Goal: Information Seeking & Learning: Learn about a topic

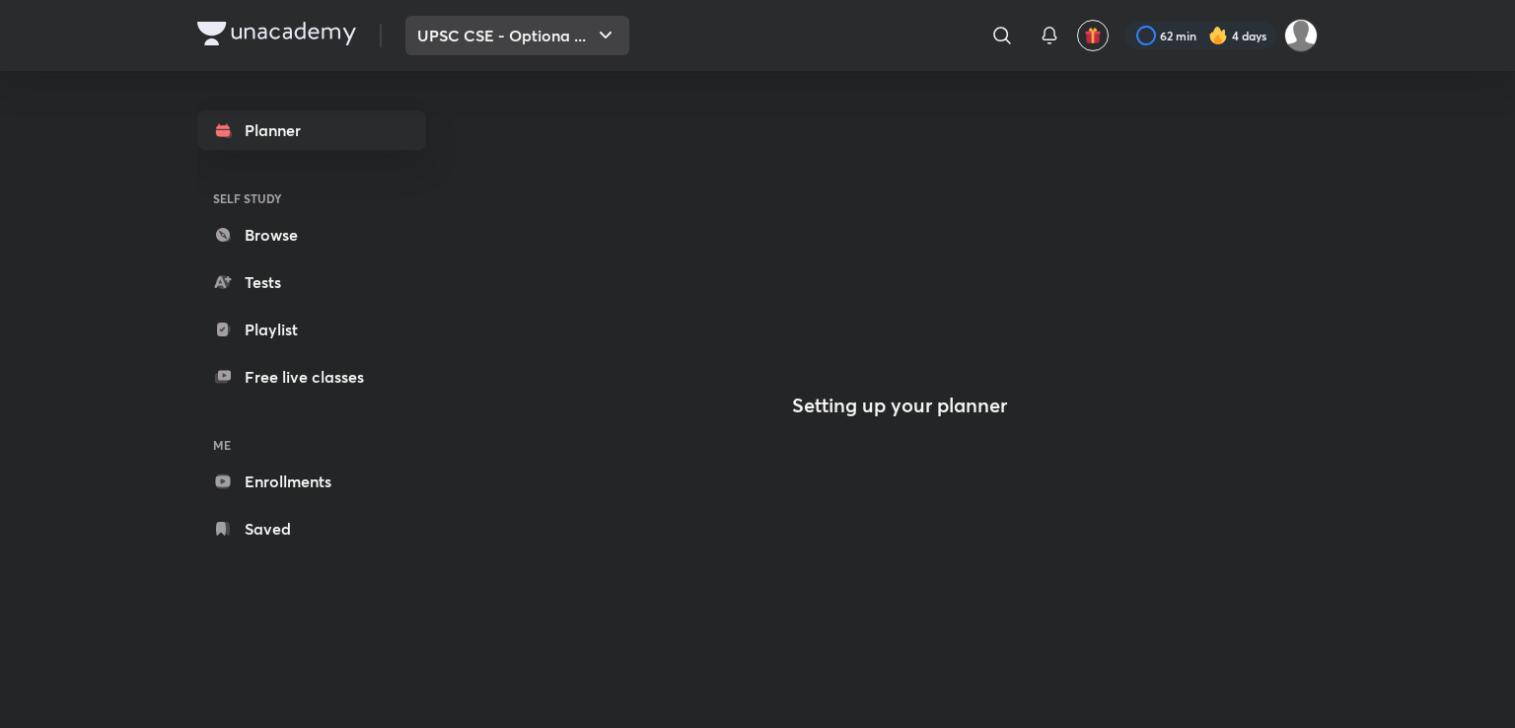
click at [581, 44] on button "UPSC CSE - Optiona ..." at bounding box center [517, 35] width 224 height 39
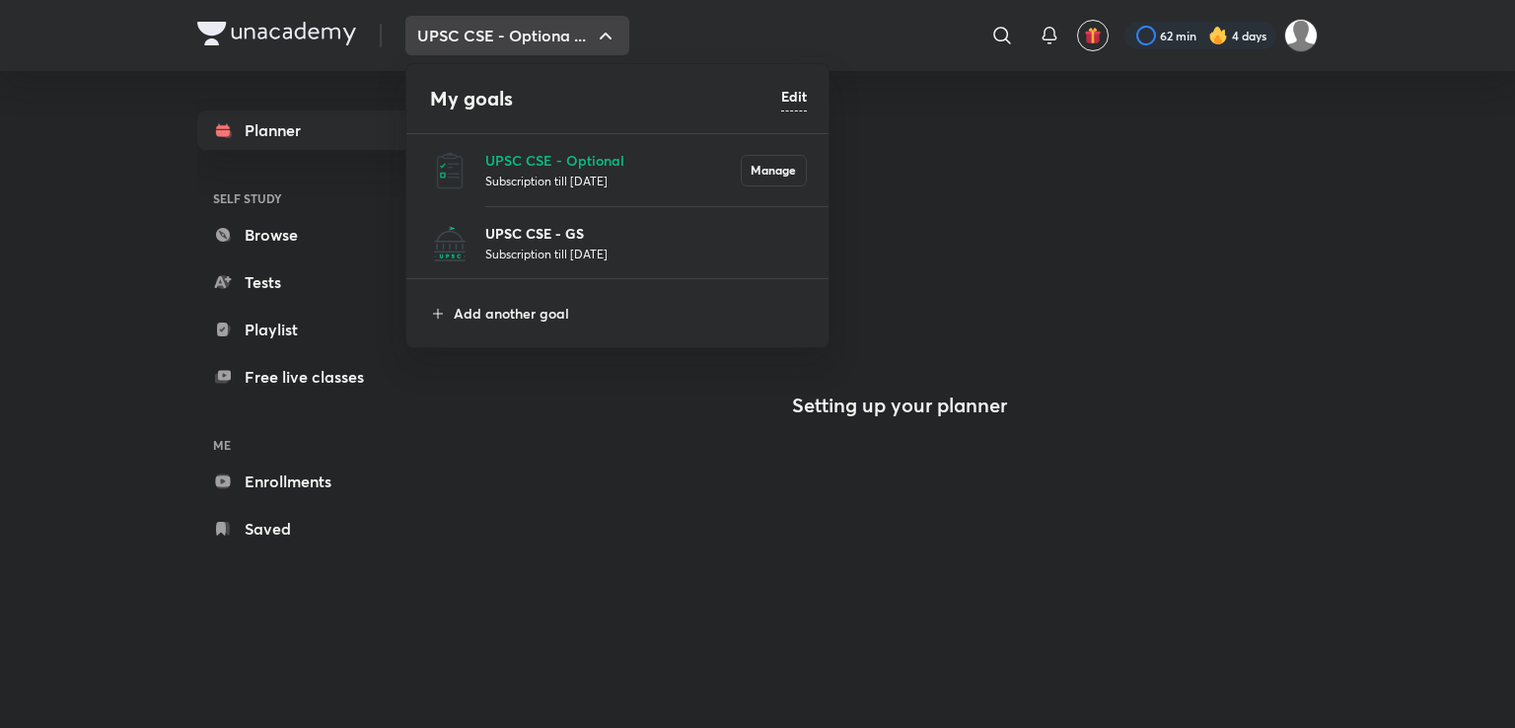
click at [559, 238] on p "UPSC CSE - GS" at bounding box center [645, 233] width 321 height 21
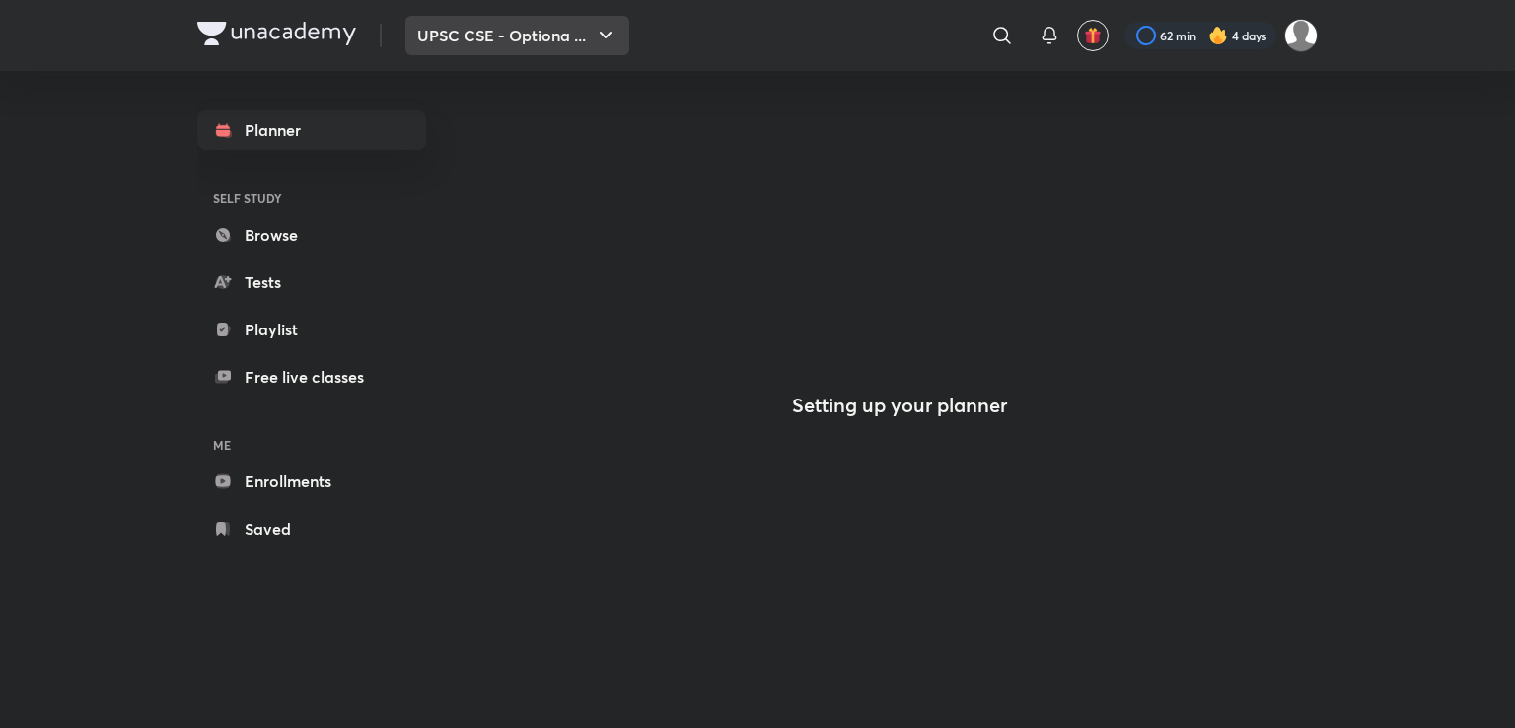
click at [586, 33] on button "UPSC CSE - Optiona ..." at bounding box center [517, 35] width 224 height 39
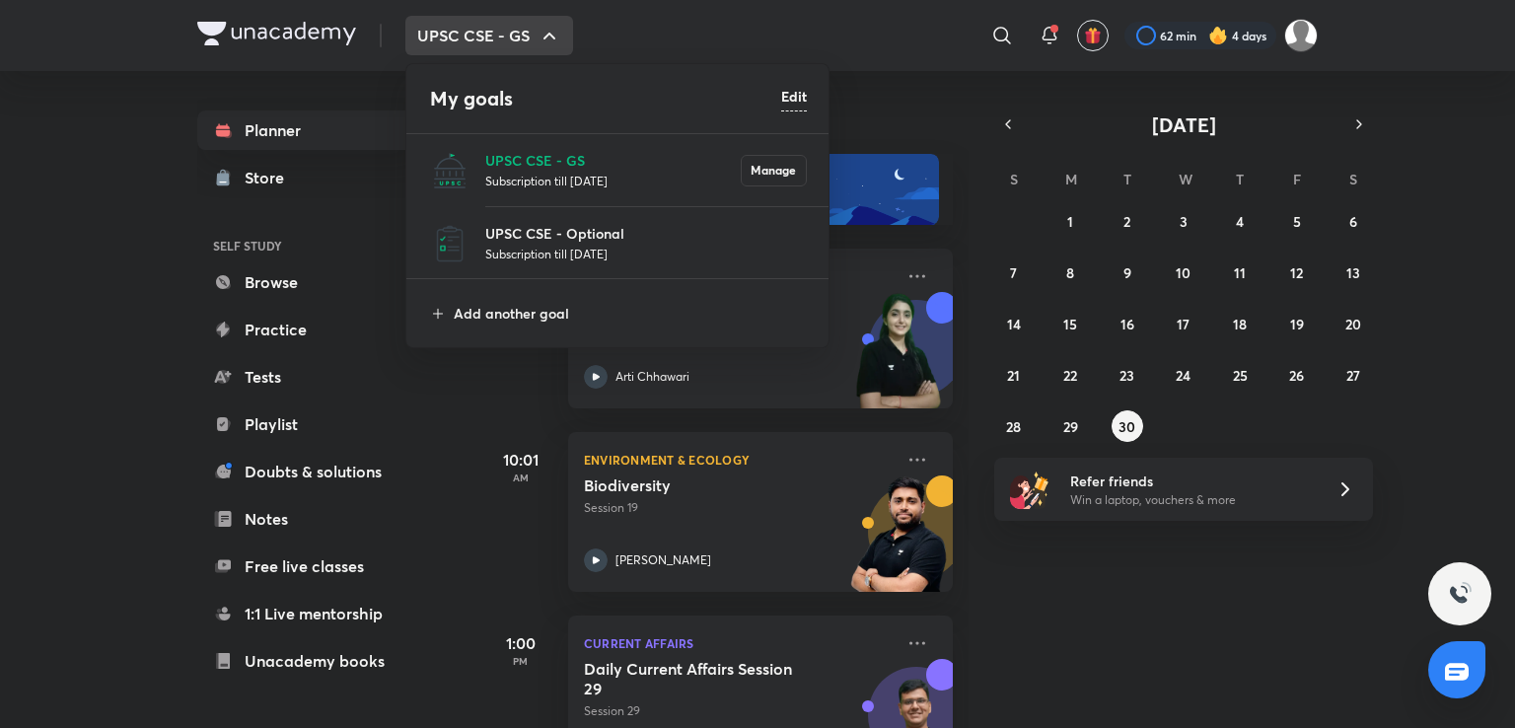
click at [1045, 35] on div at bounding box center [757, 364] width 1515 height 728
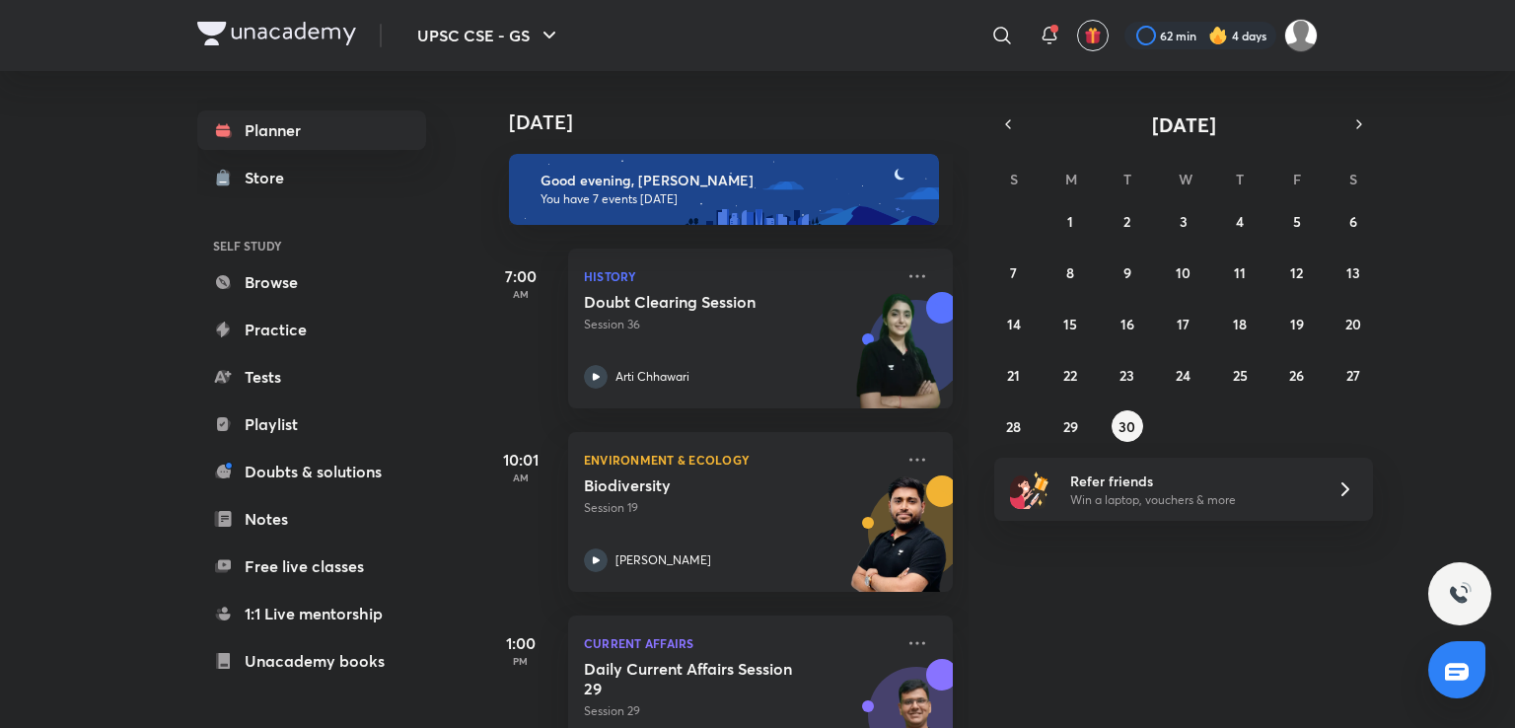
click at [1045, 35] on icon at bounding box center [1049, 36] width 24 height 24
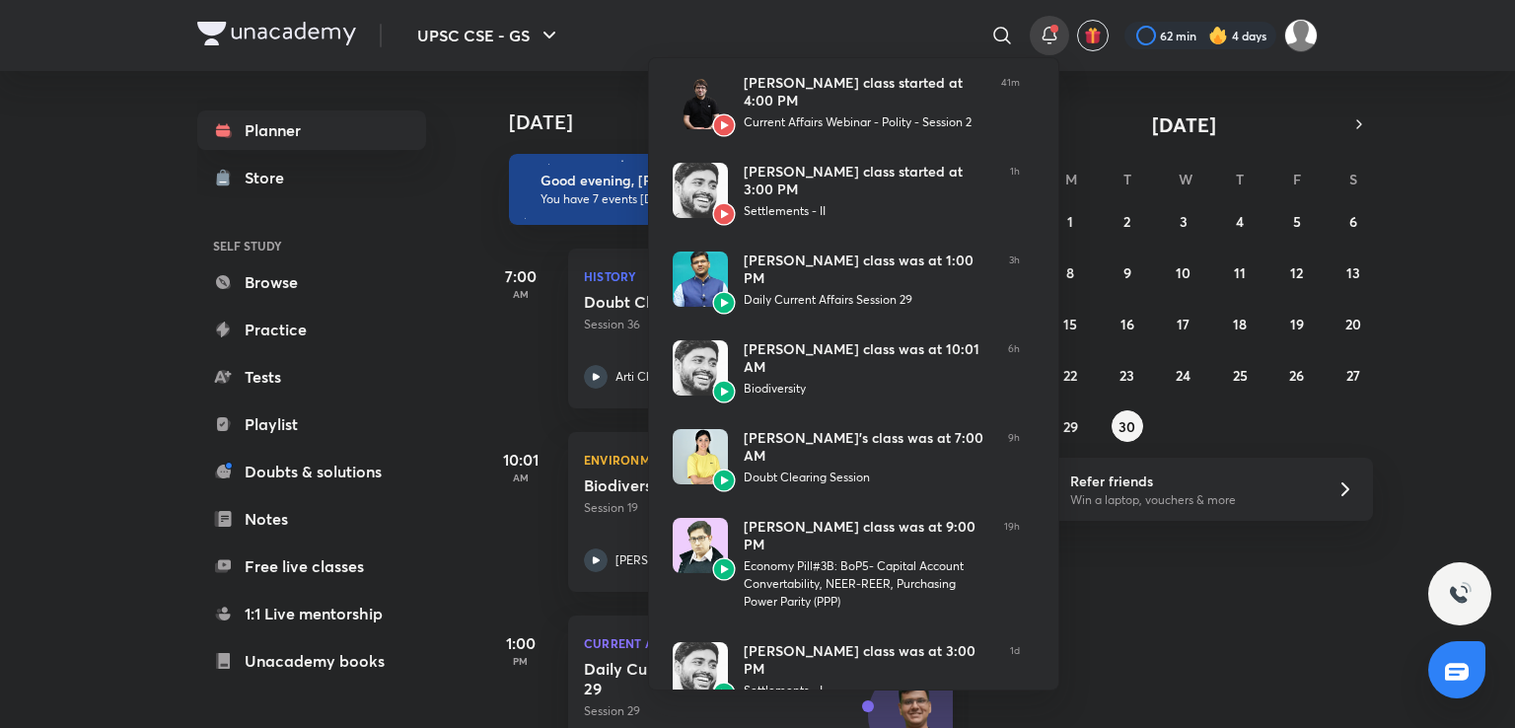
click at [1298, 30] on div at bounding box center [757, 364] width 1515 height 728
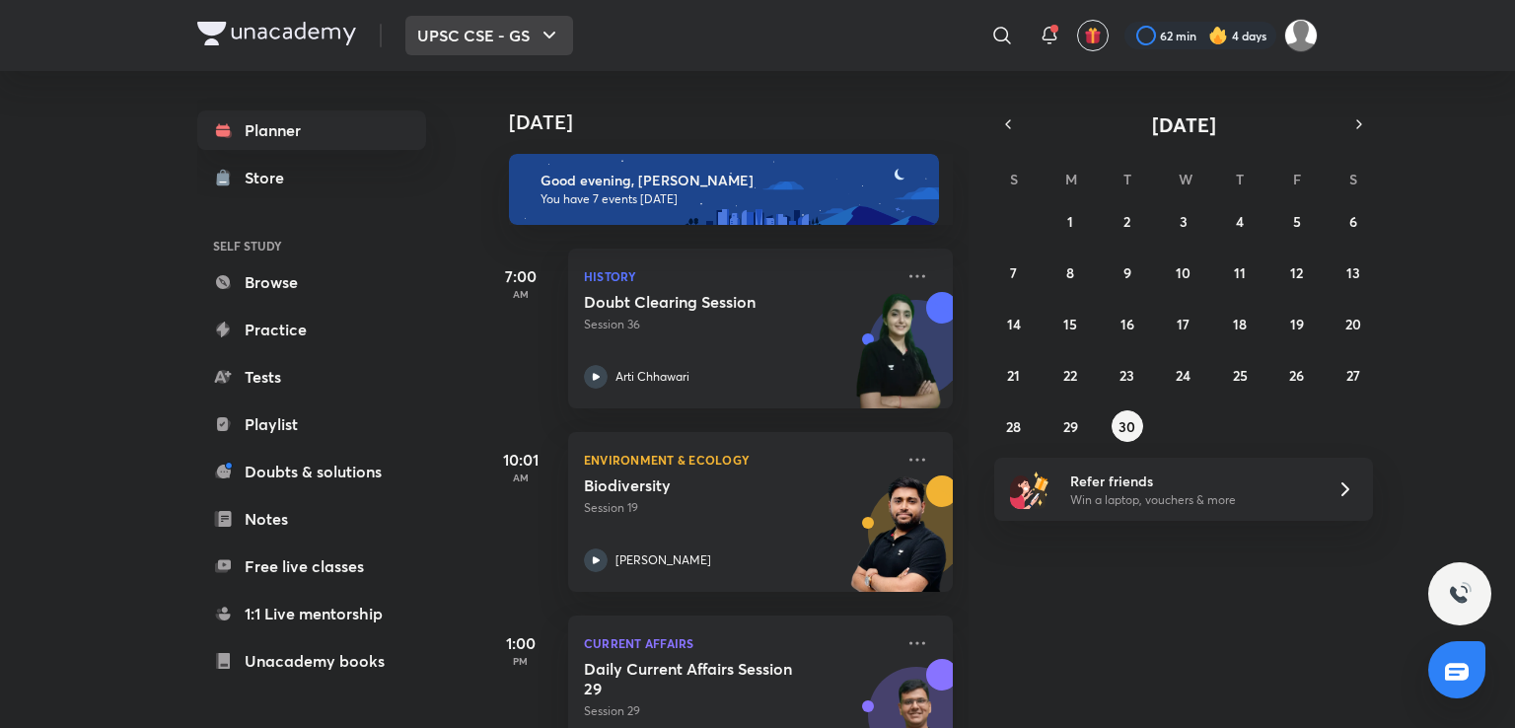
click at [547, 40] on icon "button" at bounding box center [549, 36] width 24 height 24
